Goal: Task Accomplishment & Management: Use online tool/utility

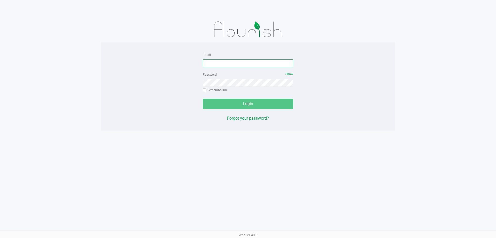
click at [213, 62] on input "Email" at bounding box center [248, 63] width 91 height 8
type input "[EMAIL_ADDRESS][DOMAIN_NAME]"
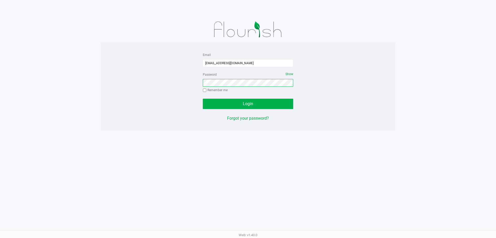
click at [203, 99] on button "Login" at bounding box center [248, 104] width 91 height 10
